Goal: Obtain resource: Download file/media

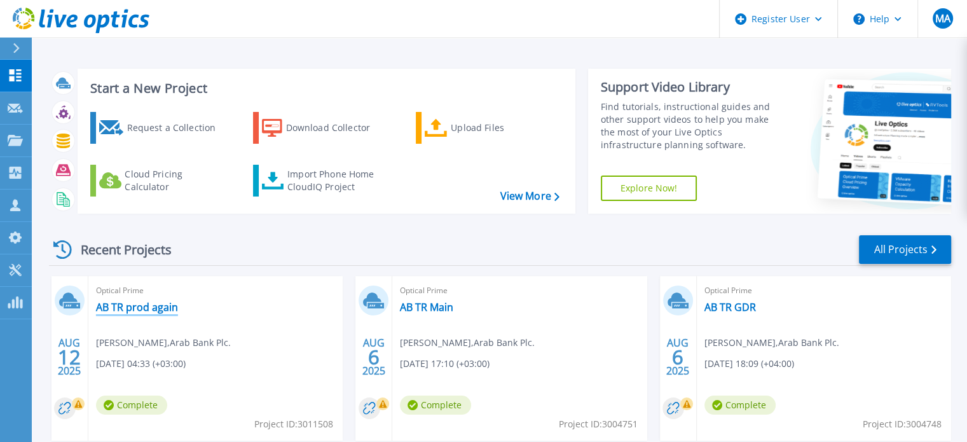
click at [164, 305] on link "AB TR prod again" at bounding box center [137, 307] width 82 height 13
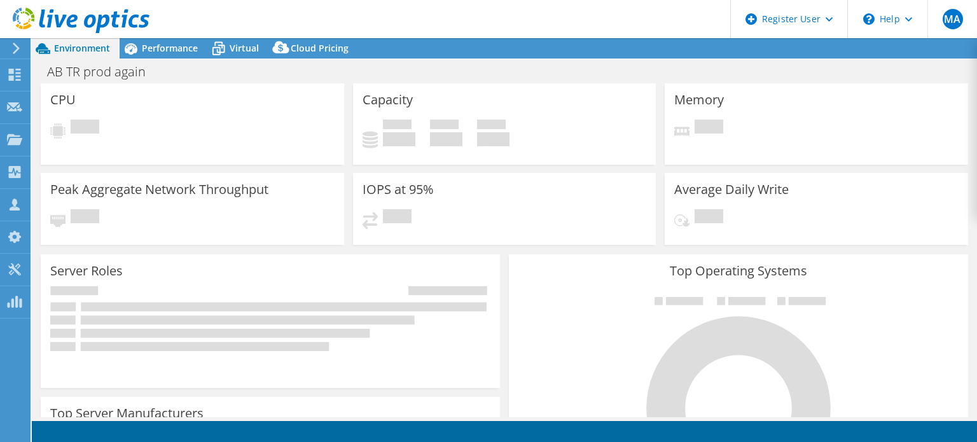
select select "USD"
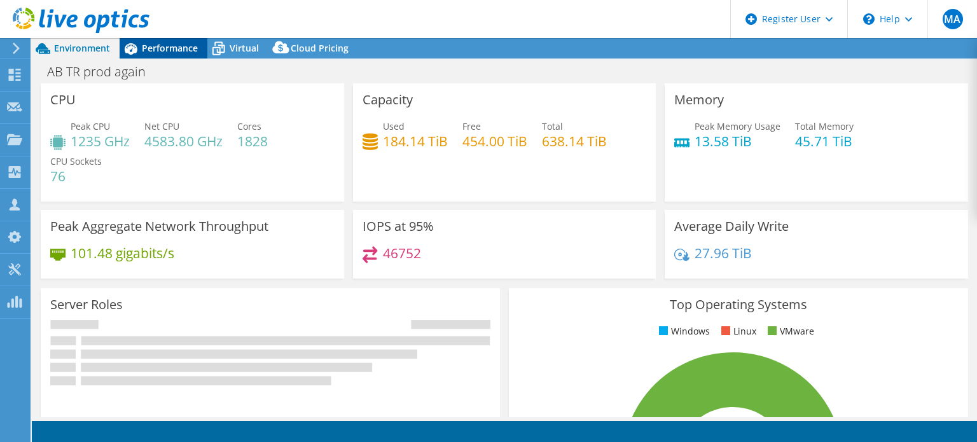
click at [171, 44] on span "Performance" at bounding box center [170, 48] width 56 height 12
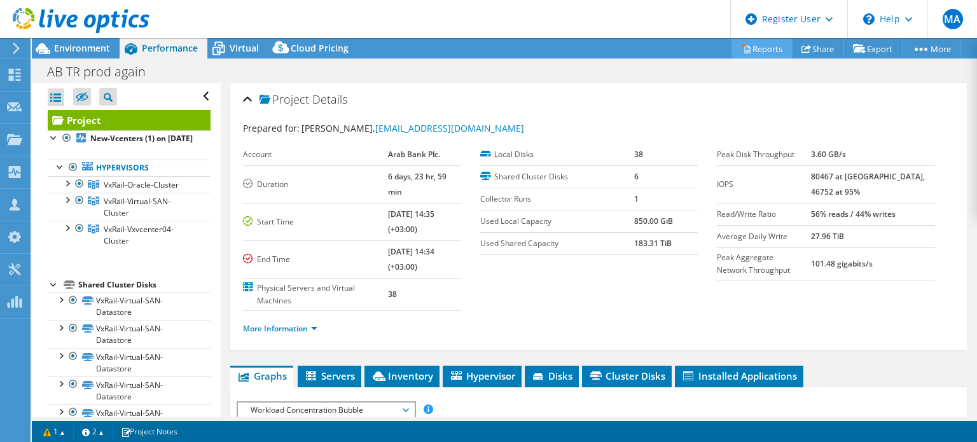
click at [744, 50] on icon at bounding box center [747, 50] width 6 height 8
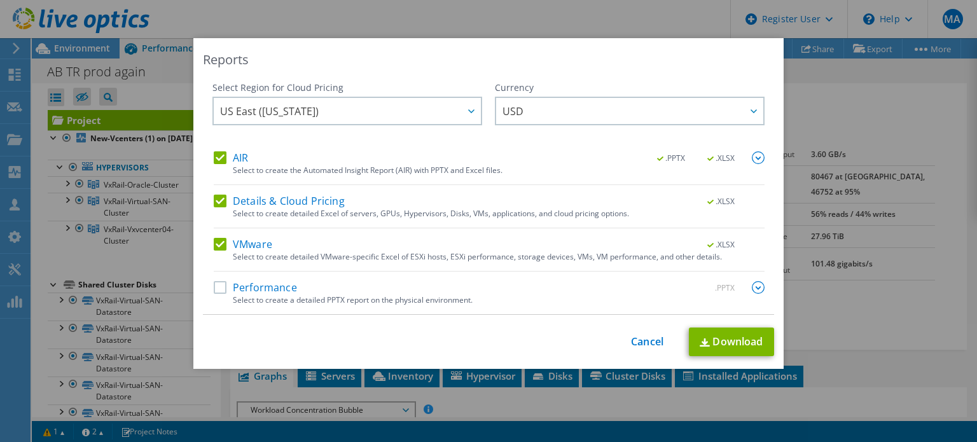
click at [291, 199] on label "Details & Cloud Pricing" at bounding box center [279, 201] width 131 height 13
click at [0, 0] on input "Details & Cloud Pricing" at bounding box center [0, 0] width 0 height 0
click at [752, 158] on img at bounding box center [758, 157] width 13 height 13
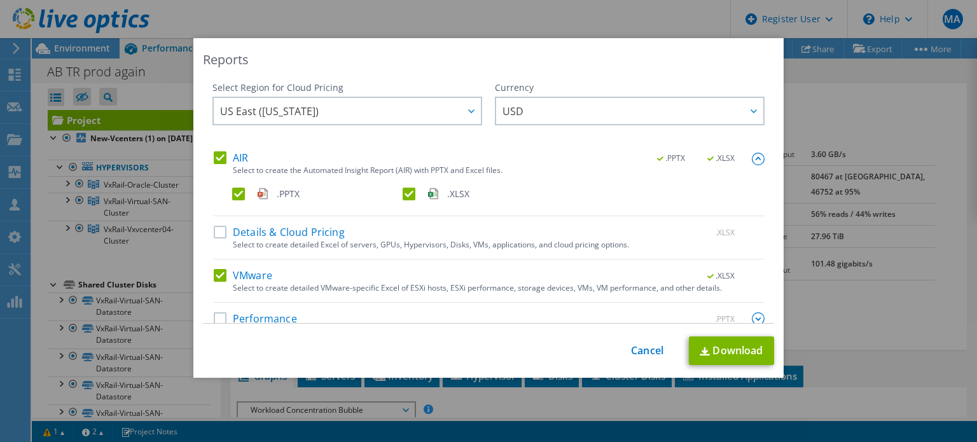
click at [252, 193] on label ".PPTX" at bounding box center [316, 194] width 168 height 13
click at [0, 0] on input ".PPTX" at bounding box center [0, 0] width 0 height 0
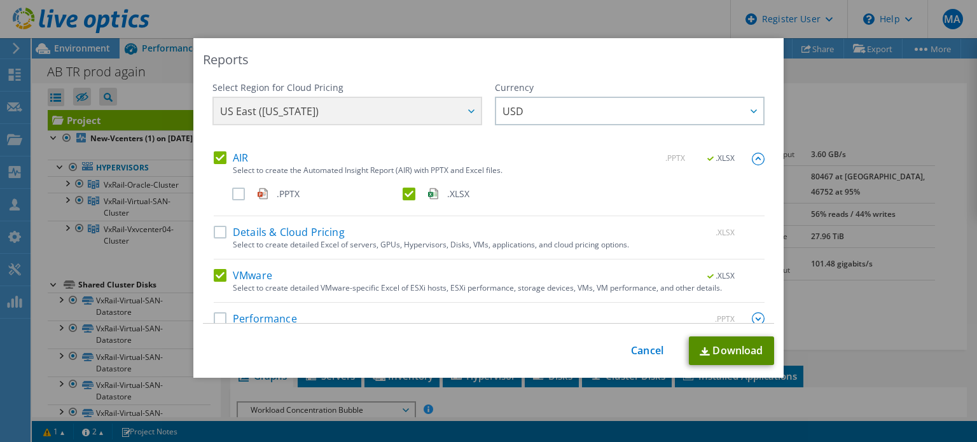
click at [737, 351] on link "Download" at bounding box center [731, 350] width 85 height 29
click at [639, 356] on link "Cancel" at bounding box center [647, 351] width 32 height 12
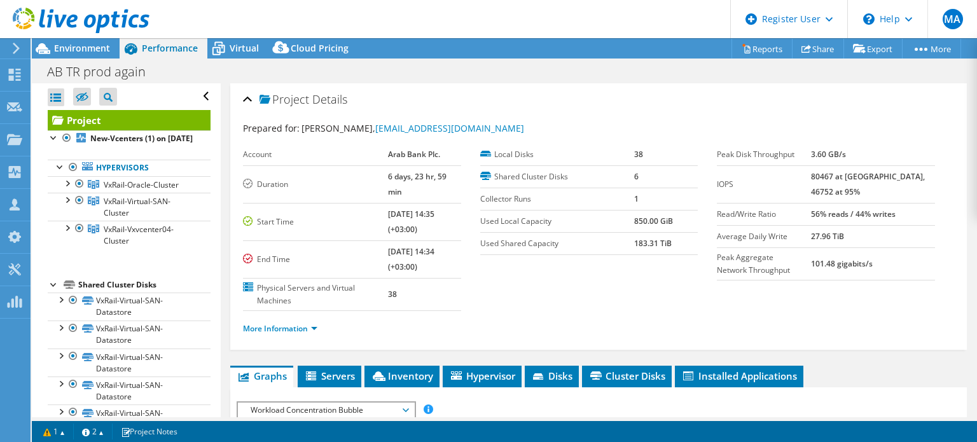
click at [59, 17] on icon at bounding box center [81, 21] width 137 height 26
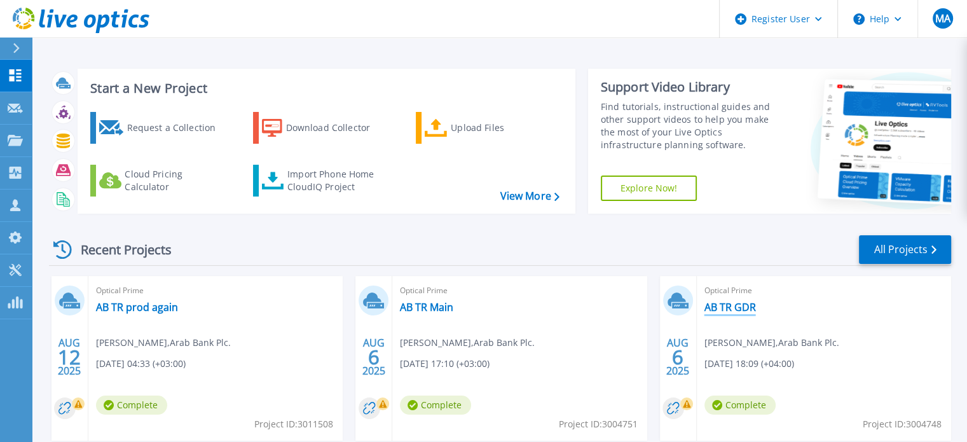
click at [730, 312] on link "AB TR GDR" at bounding box center [731, 307] width 52 height 13
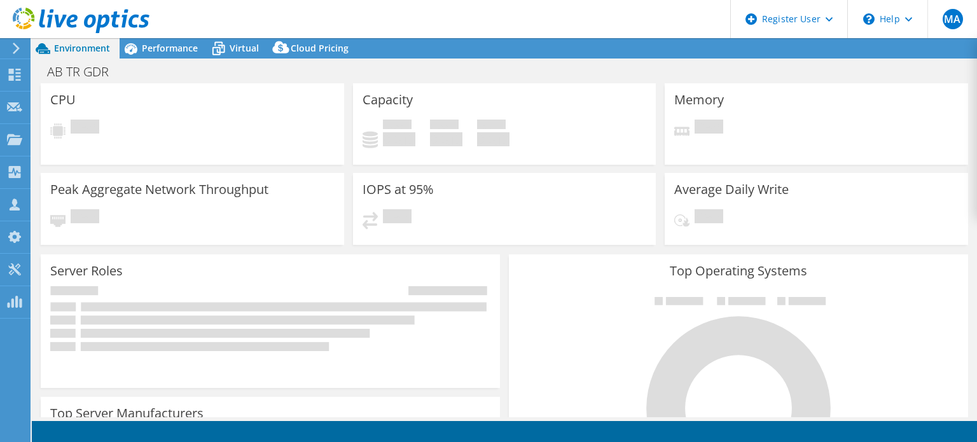
select select "USD"
click at [166, 46] on span "Performance" at bounding box center [170, 48] width 56 height 12
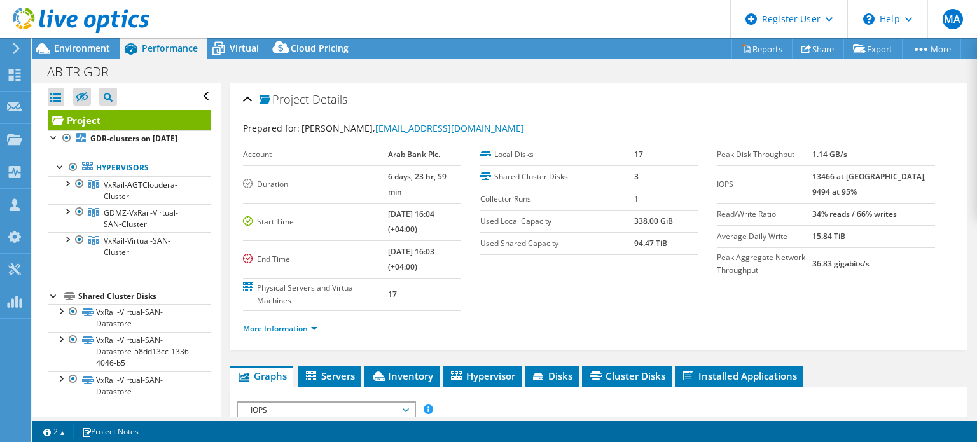
click at [109, 9] on icon at bounding box center [81, 21] width 137 height 26
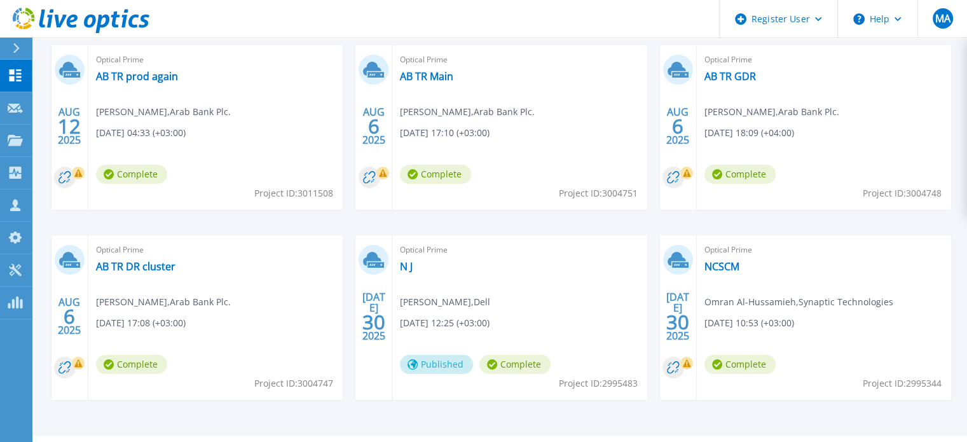
scroll to position [262, 0]
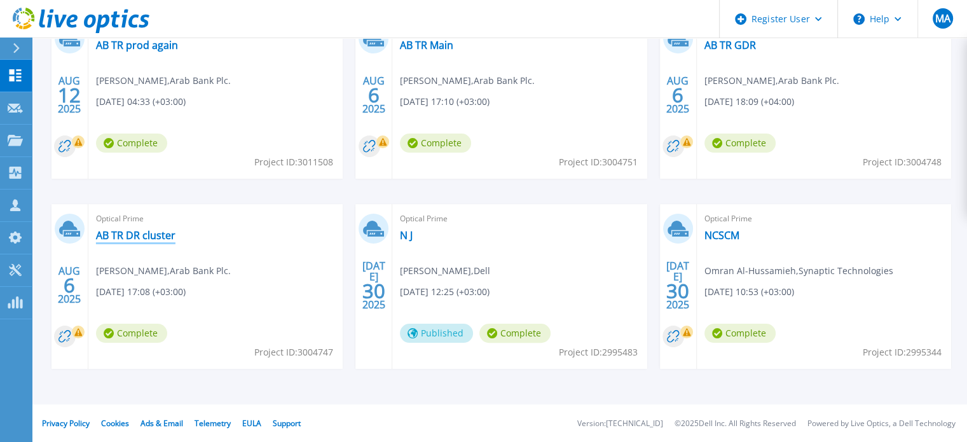
click at [122, 239] on link "AB TR DR cluster" at bounding box center [136, 235] width 80 height 13
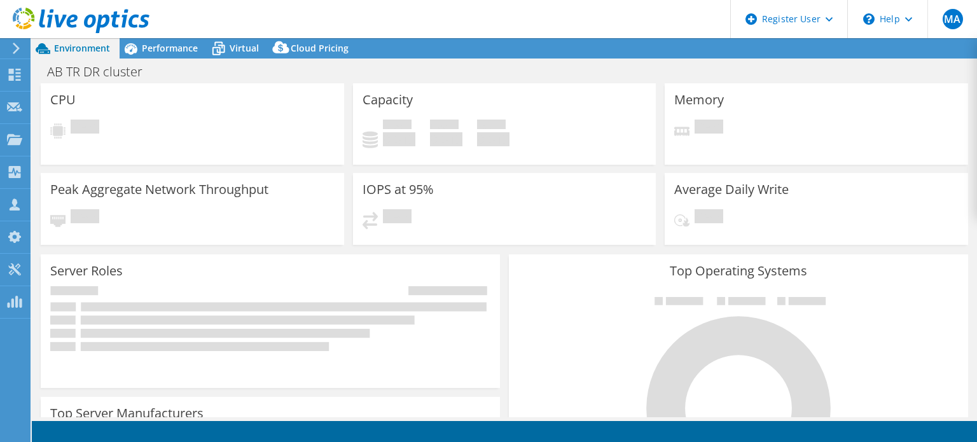
select select "USD"
click at [159, 30] on header "MA Dell User Mousa Ali Mousa.Ali@dellteam.com Dell My Profile Log Out \n Help E…" at bounding box center [488, 19] width 977 height 38
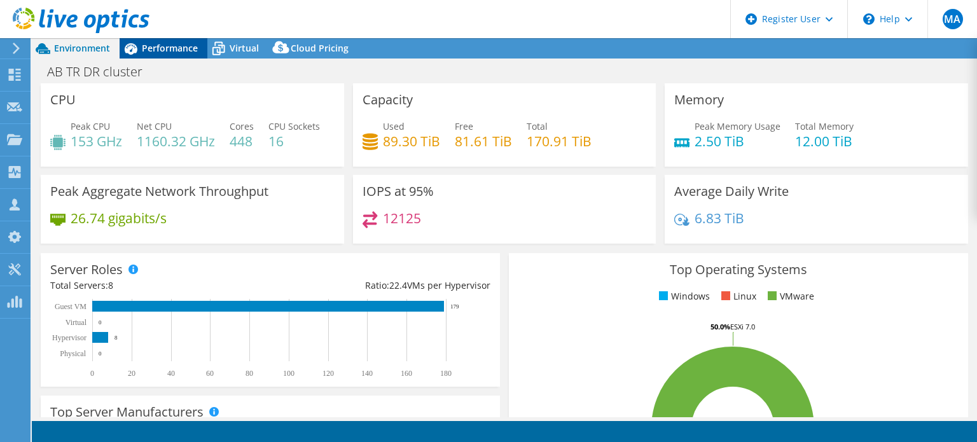
click at [162, 43] on span "Performance" at bounding box center [170, 48] width 56 height 12
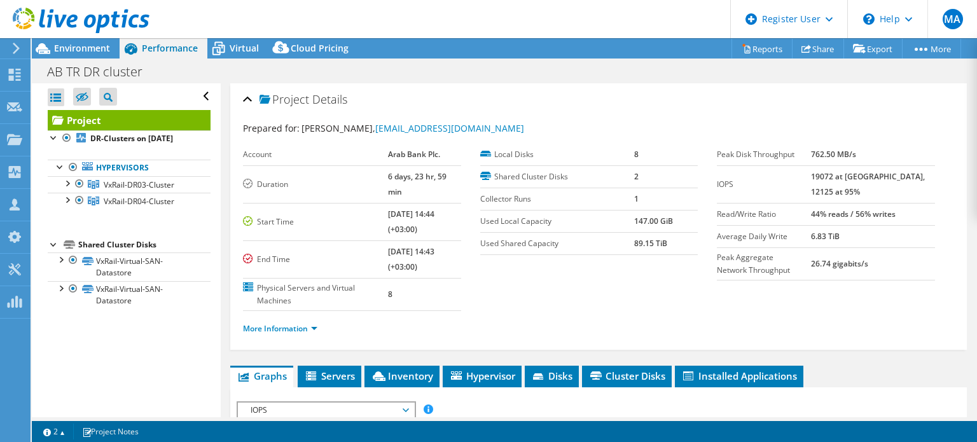
click at [122, 14] on icon at bounding box center [81, 21] width 137 height 26
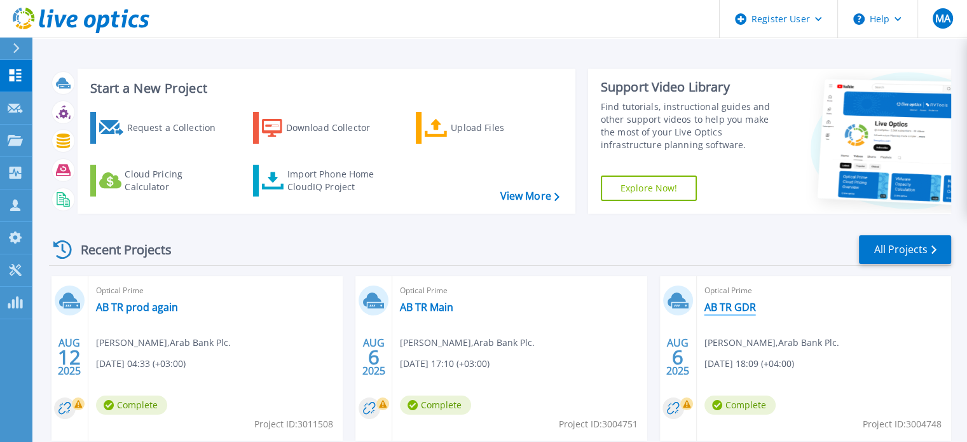
click at [719, 305] on link "AB TR GDR" at bounding box center [731, 307] width 52 height 13
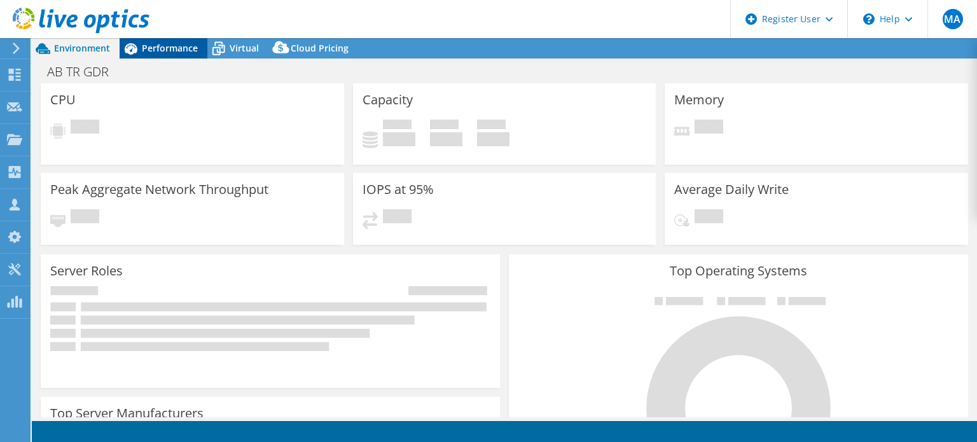
click at [165, 49] on span "Performance" at bounding box center [170, 48] width 56 height 12
select select "USD"
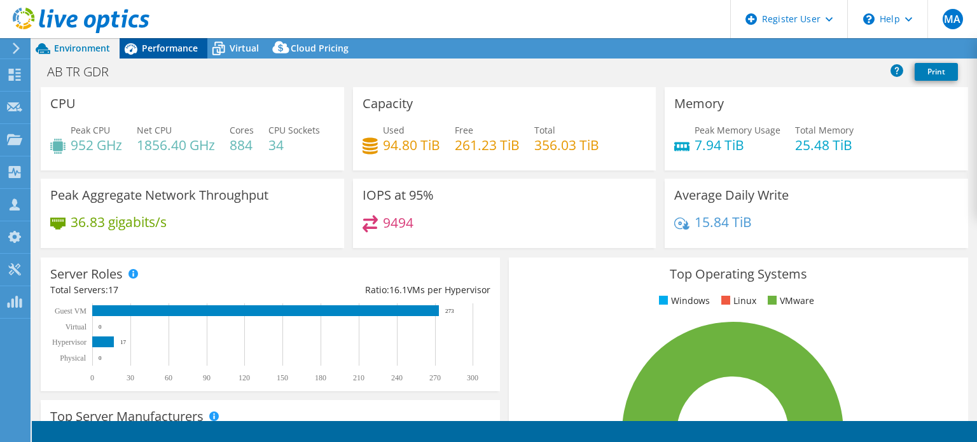
click at [165, 49] on span "Performance" at bounding box center [170, 48] width 56 height 12
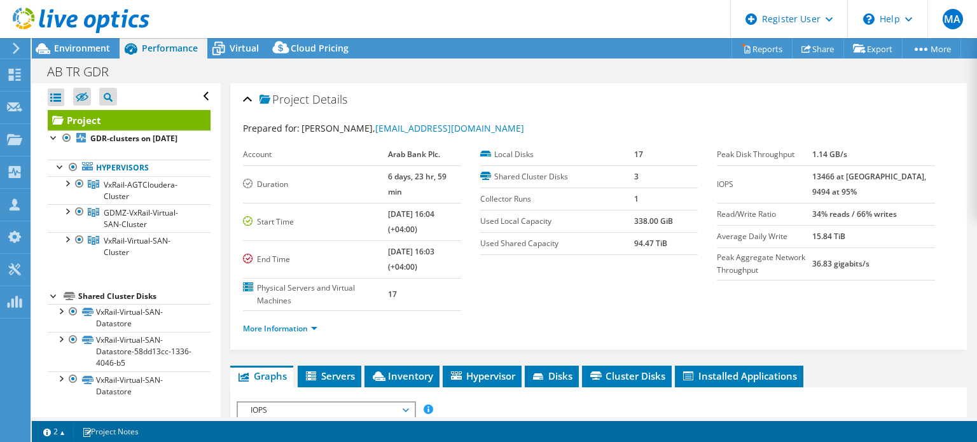
click at [130, 20] on use at bounding box center [81, 20] width 137 height 25
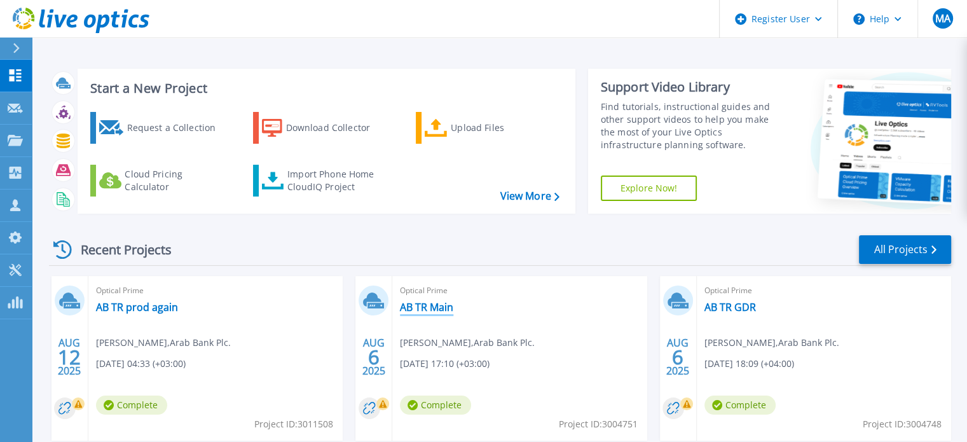
click at [438, 306] on link "AB TR Main" at bounding box center [426, 307] width 53 height 13
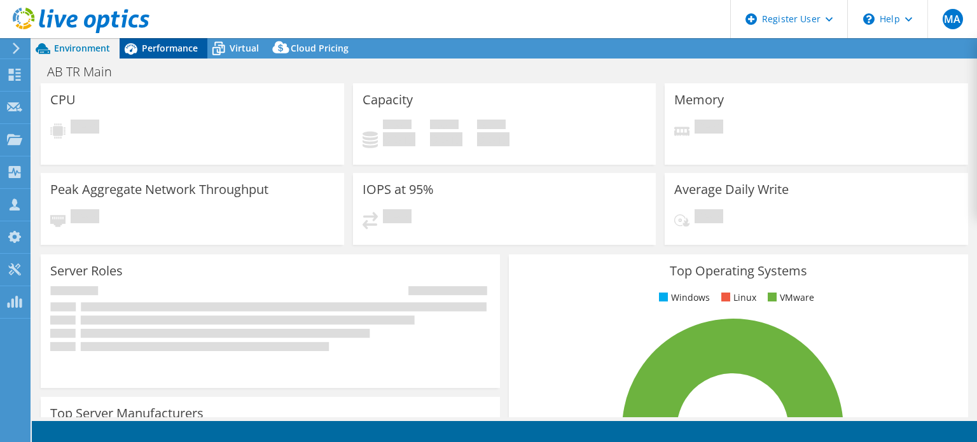
click at [168, 45] on span "Performance" at bounding box center [170, 48] width 56 height 12
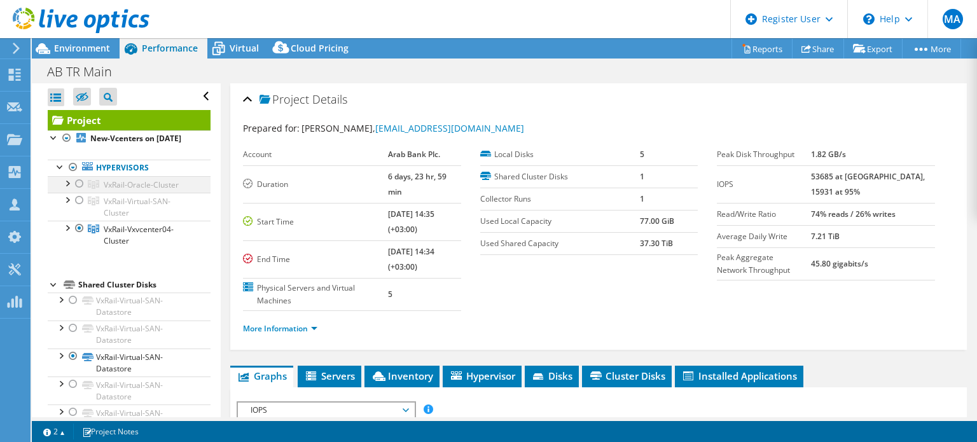
click at [83, 191] on div at bounding box center [79, 183] width 13 height 15
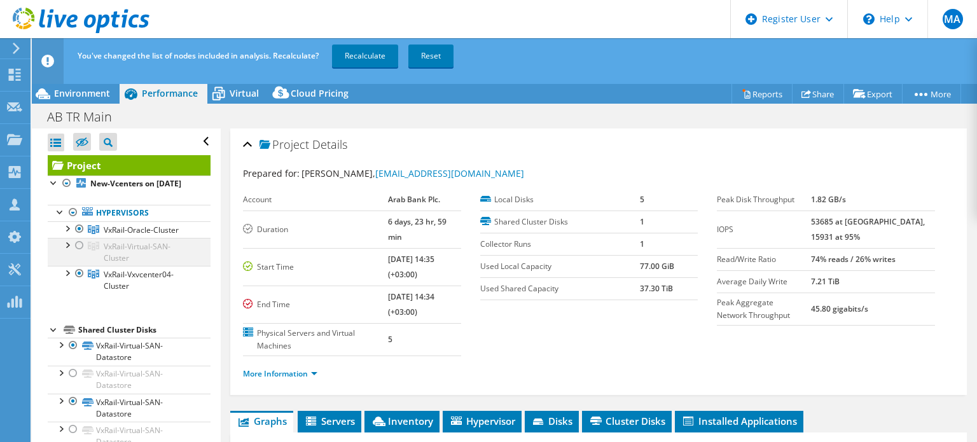
click at [80, 253] on div at bounding box center [79, 245] width 13 height 15
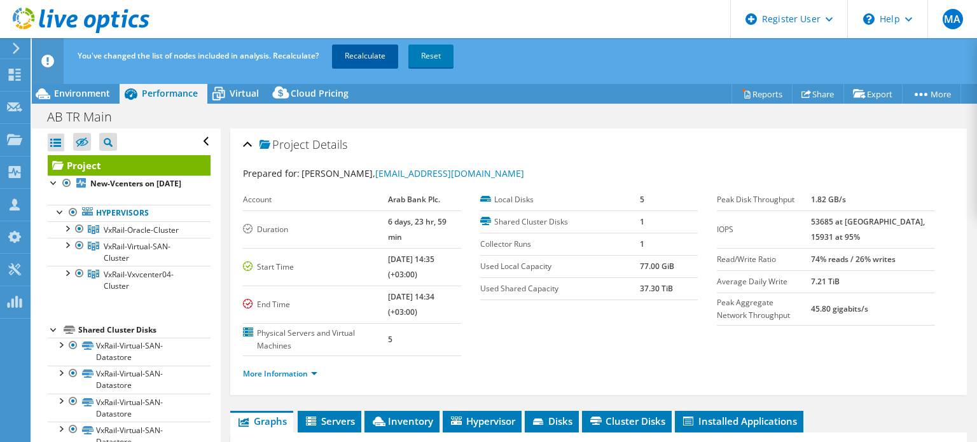
click at [350, 58] on link "Recalculate" at bounding box center [365, 56] width 66 height 23
click at [119, 19] on icon at bounding box center [81, 21] width 137 height 26
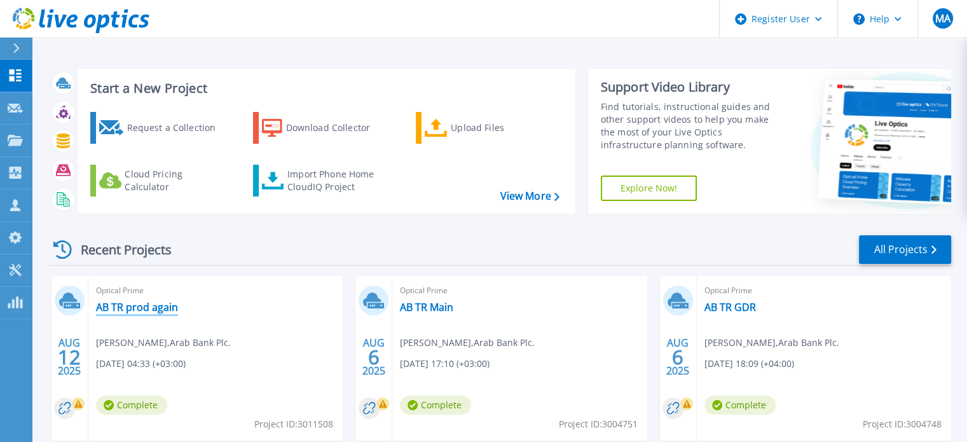
click at [155, 305] on link "AB TR prod again" at bounding box center [137, 307] width 82 height 13
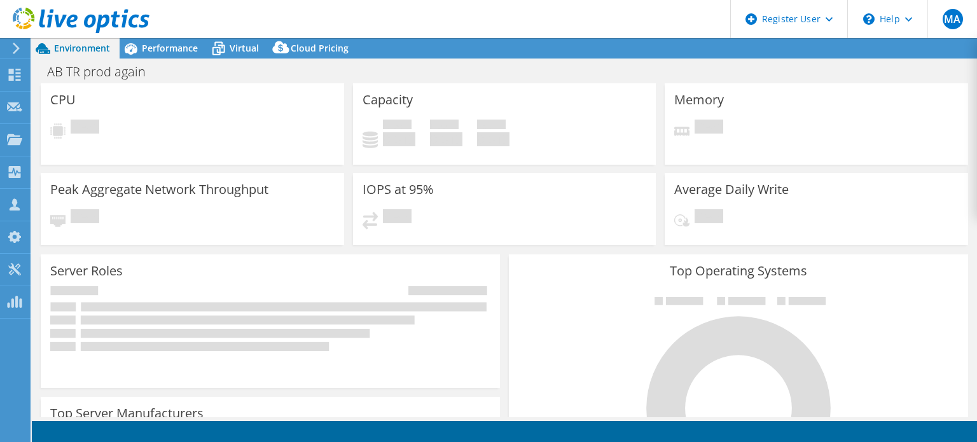
select select "USD"
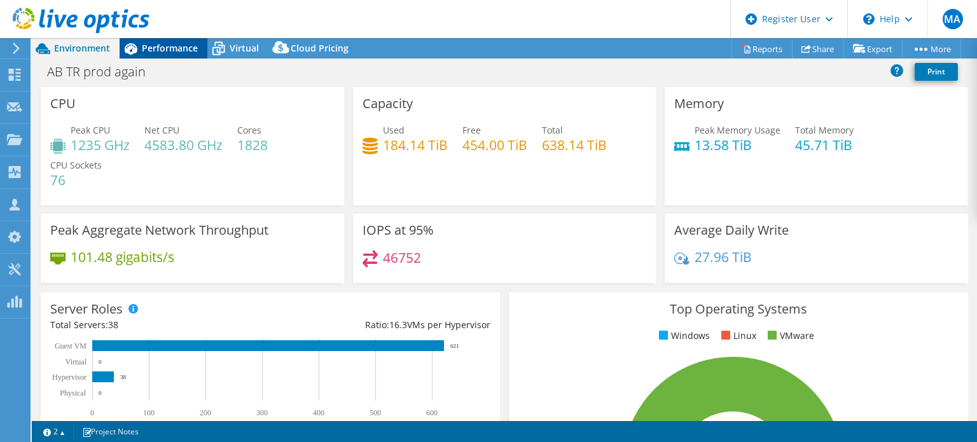
click at [151, 42] on span "Performance" at bounding box center [170, 48] width 56 height 12
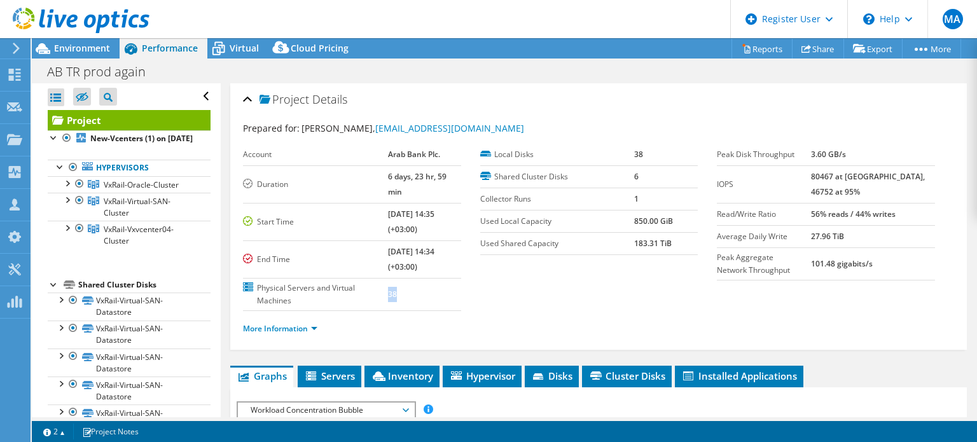
drag, startPoint x: 372, startPoint y: 283, endPoint x: 357, endPoint y: 284, distance: 14.7
click at [357, 284] on tr "Physical Servers and Virtual Machines 38" at bounding box center [352, 294] width 218 height 32
